Goal: Check status: Check status

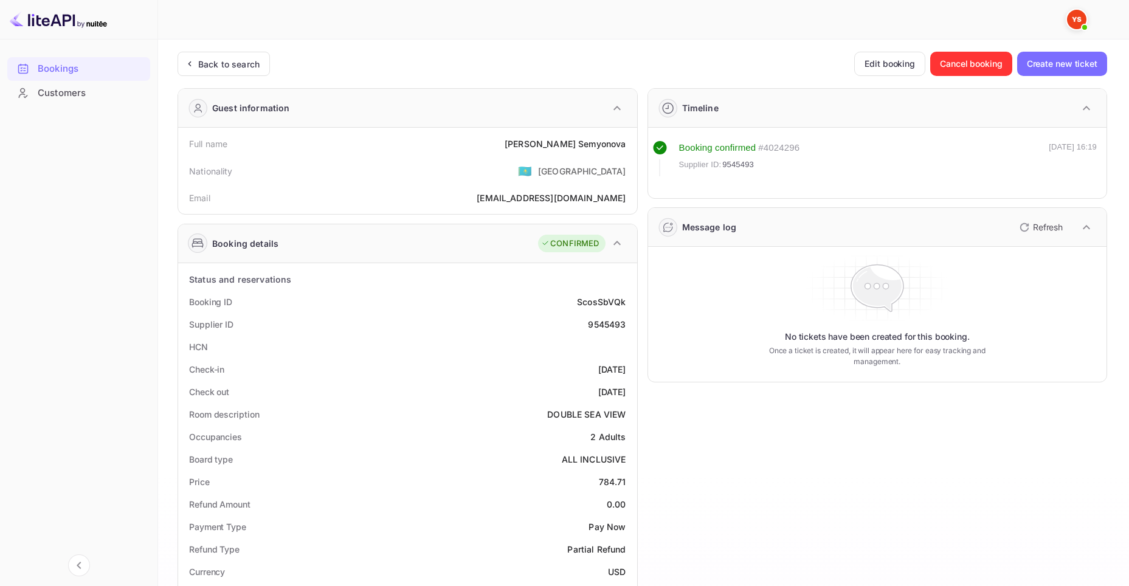
click at [57, 67] on div "Bookings" at bounding box center [91, 69] width 106 height 14
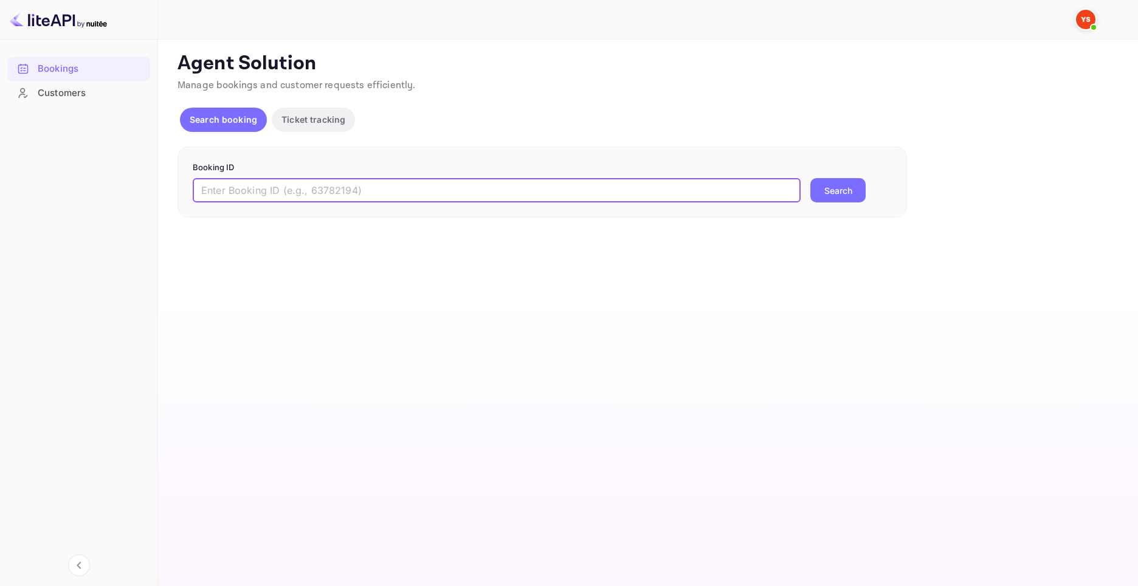
click at [486, 186] on input "text" at bounding box center [497, 190] width 608 height 24
paste input "9407842"
type input "9407842"
click at [828, 190] on button "Search" at bounding box center [838, 190] width 55 height 24
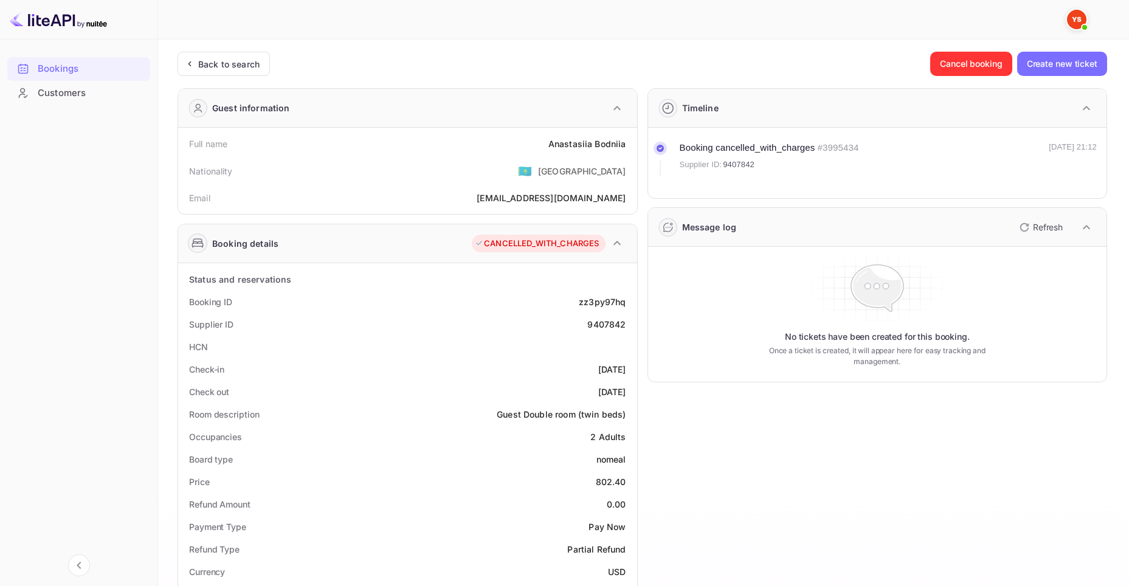
click at [608, 329] on div "9407842" at bounding box center [606, 324] width 38 height 13
copy div "9407842"
click at [558, 146] on div "Anastasiia Bodniia" at bounding box center [588, 143] width 78 height 13
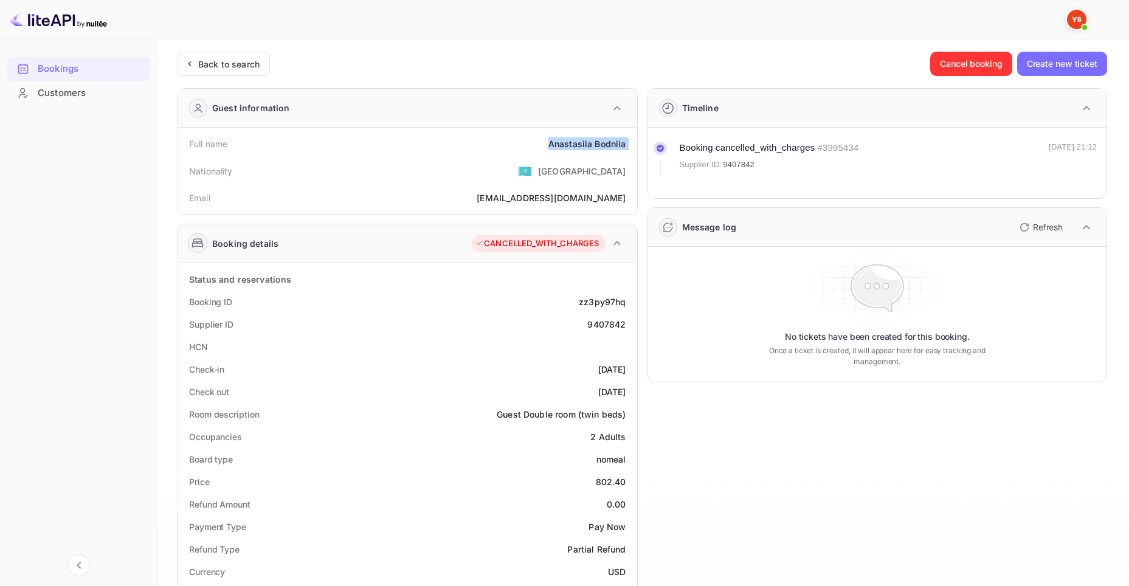
click at [558, 146] on div "Anastasiia Bodniia" at bounding box center [588, 143] width 78 height 13
copy div "Anastasiia Bodniia"
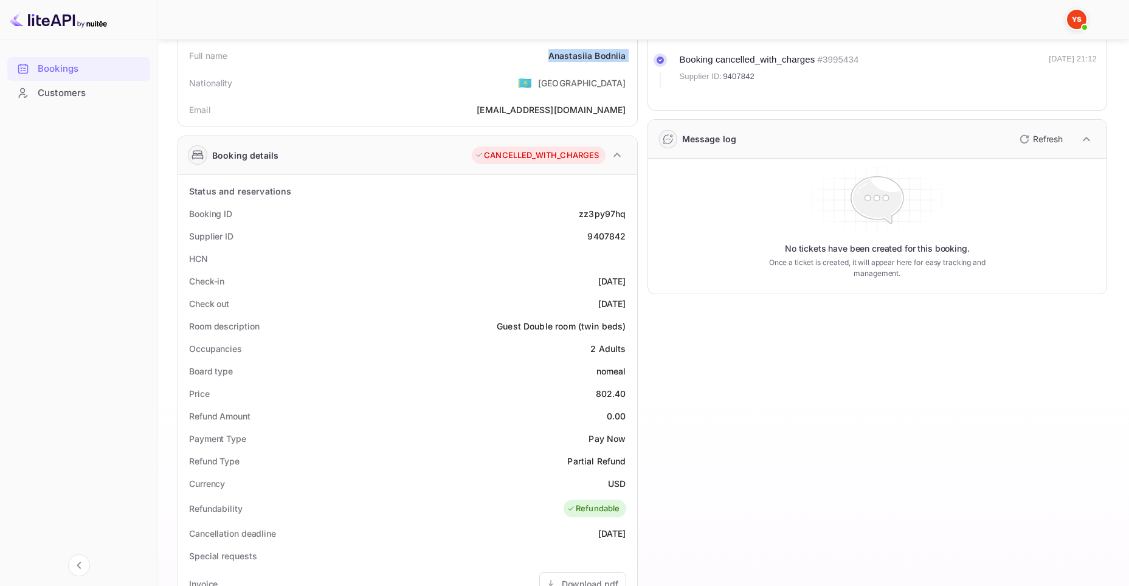
scroll to position [122, 0]
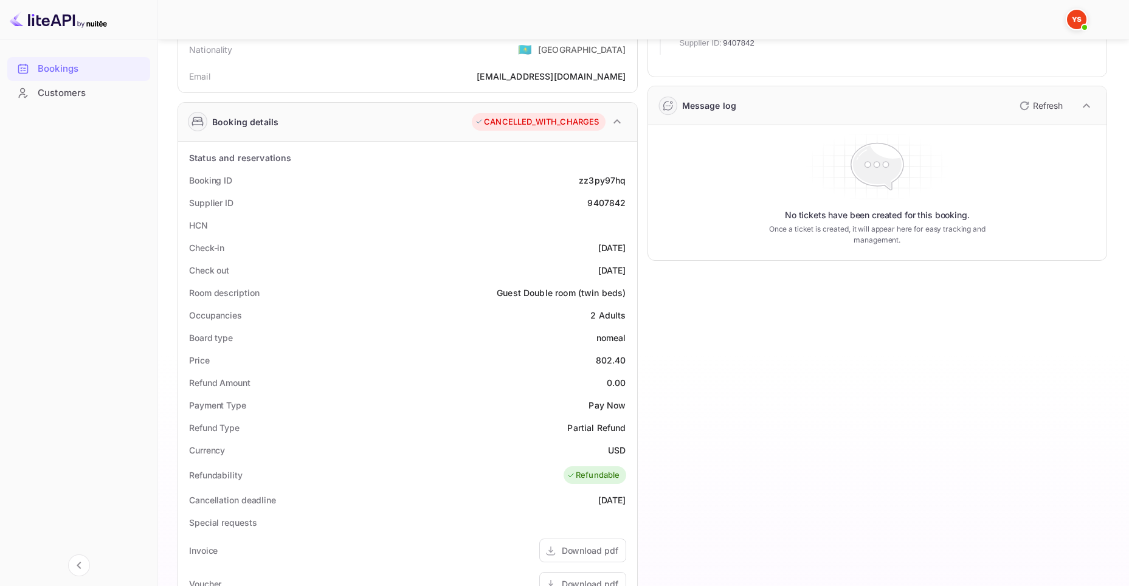
click at [605, 359] on div "802.40" at bounding box center [611, 360] width 30 height 13
click at [598, 361] on div "802.40" at bounding box center [611, 360] width 30 height 13
copy div "802.40"
